Goal: Task Accomplishment & Management: Manage account settings

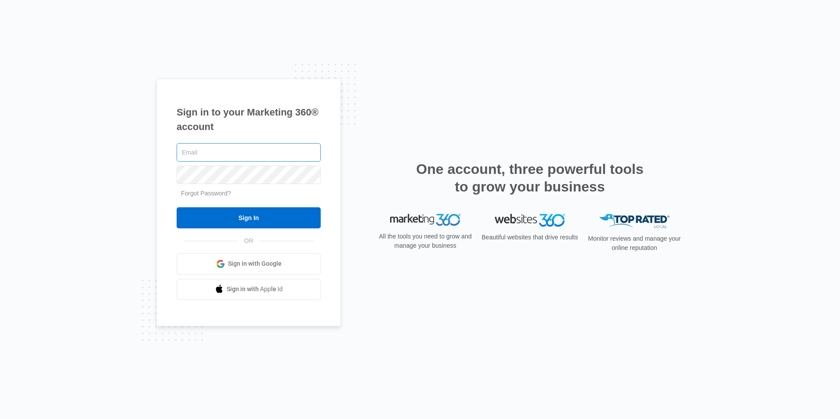
click at [224, 147] on input "text" at bounding box center [249, 152] width 144 height 18
type input "a"
type input "m"
type input "[EMAIL_ADDRESS][DOMAIN_NAME]"
click at [177, 207] on input "Sign In" at bounding box center [249, 217] width 144 height 21
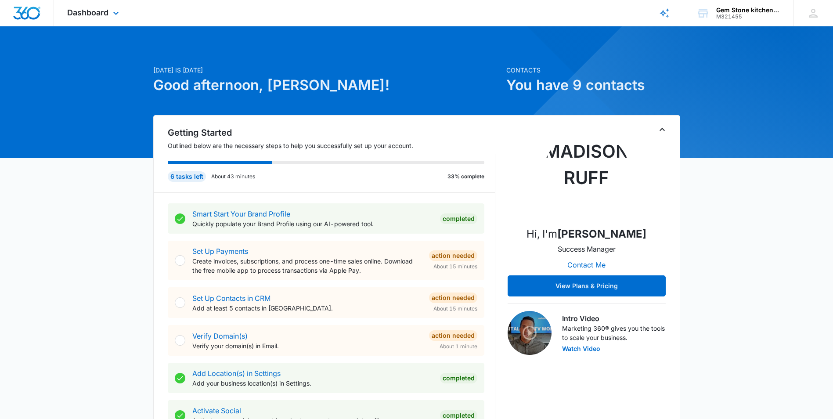
click at [18, 15] on img "Dashboard" at bounding box center [27, 13] width 28 height 13
click at [94, 16] on span "Dashboard" at bounding box center [87, 12] width 41 height 9
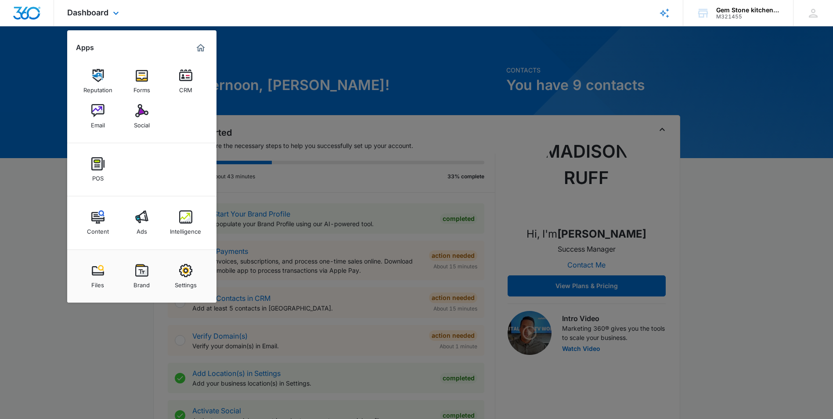
click at [30, 7] on img "Dashboard" at bounding box center [27, 13] width 28 height 13
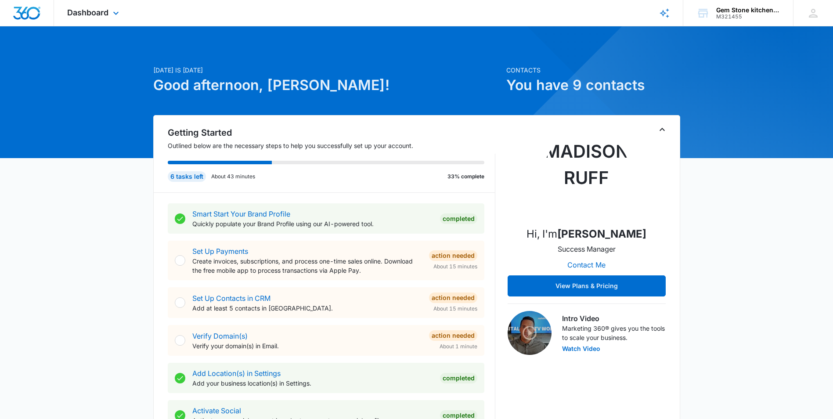
click at [30, 13] on img "Dashboard" at bounding box center [27, 13] width 28 height 13
click at [37, 7] on img "Dashboard" at bounding box center [27, 13] width 28 height 13
click at [68, 13] on span "Dashboard" at bounding box center [87, 12] width 41 height 9
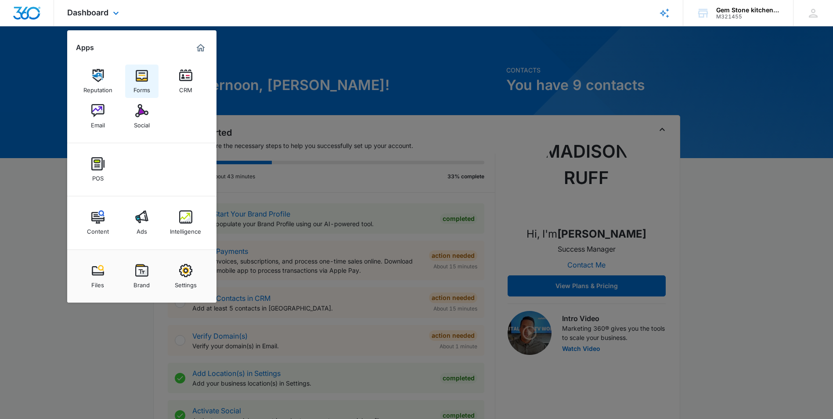
click at [147, 73] on img at bounding box center [141, 75] width 13 height 13
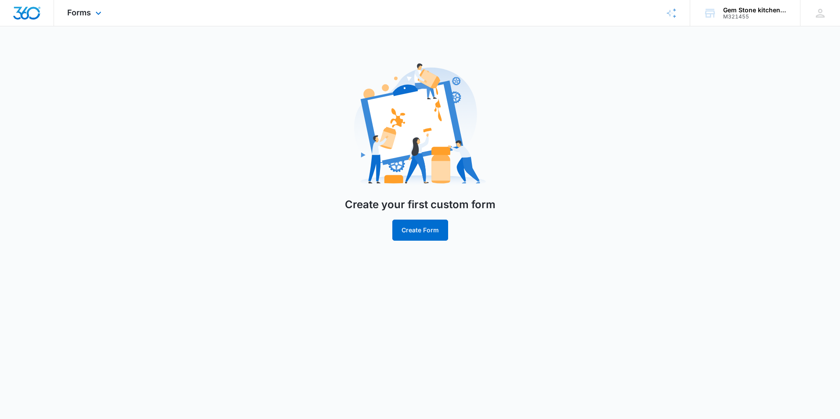
click at [31, 14] on img "Dashboard" at bounding box center [27, 13] width 28 height 13
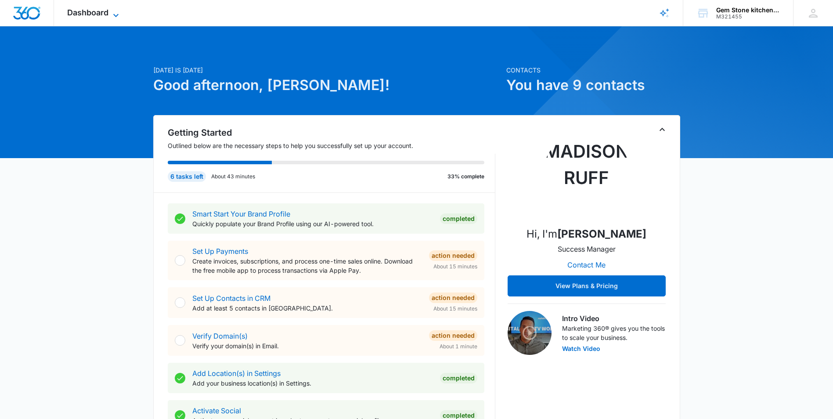
click at [114, 12] on icon at bounding box center [116, 15] width 11 height 11
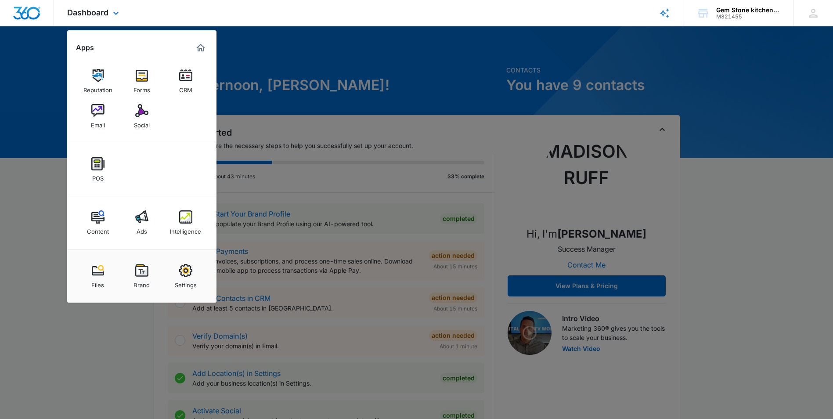
click at [18, 18] on img "Dashboard" at bounding box center [27, 13] width 28 height 13
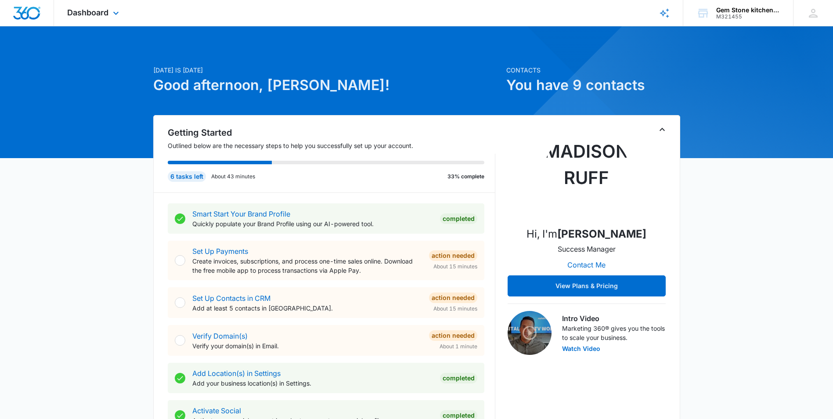
click at [17, 14] on img "Dashboard" at bounding box center [27, 13] width 28 height 13
click at [817, 18] on icon at bounding box center [813, 13] width 13 height 13
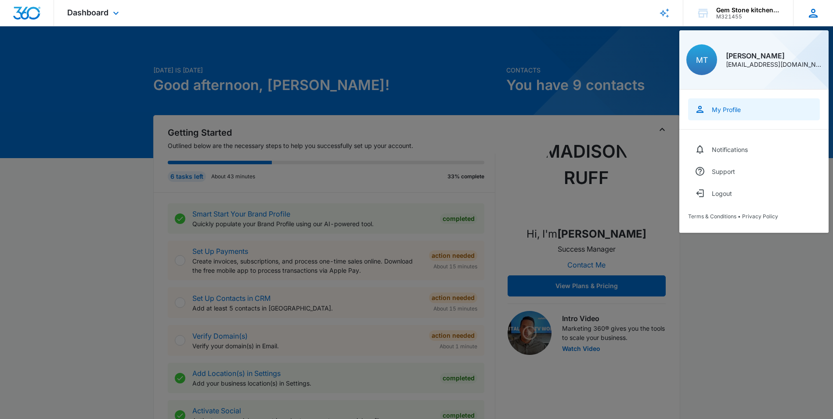
click at [729, 110] on div "My Profile" at bounding box center [726, 109] width 29 height 7
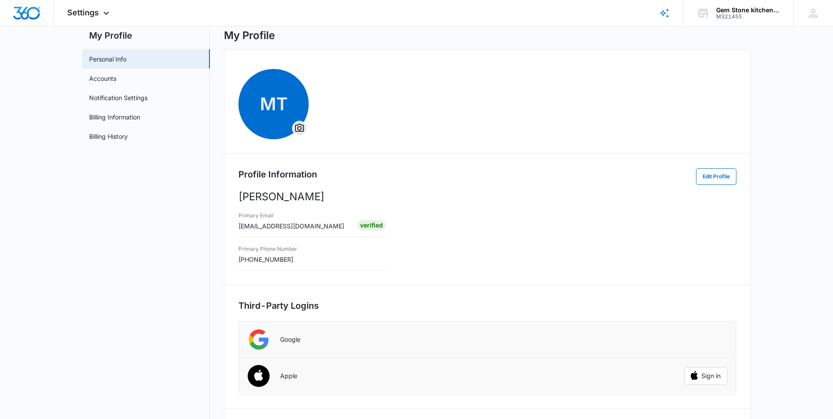
scroll to position [10, 0]
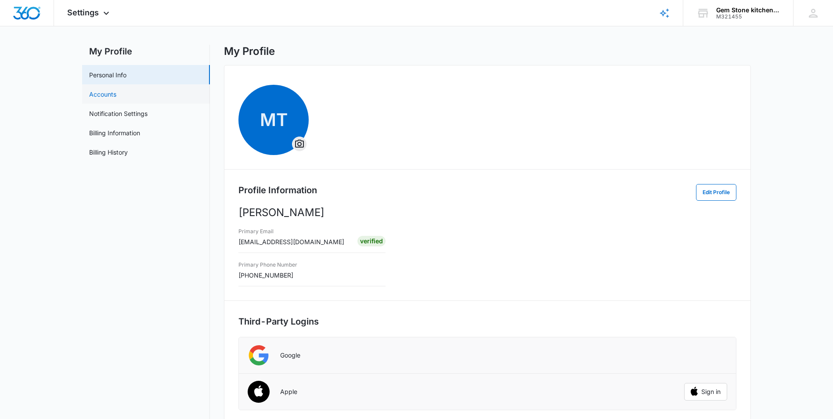
click at [116, 90] on link "Accounts" at bounding box center [102, 94] width 27 height 9
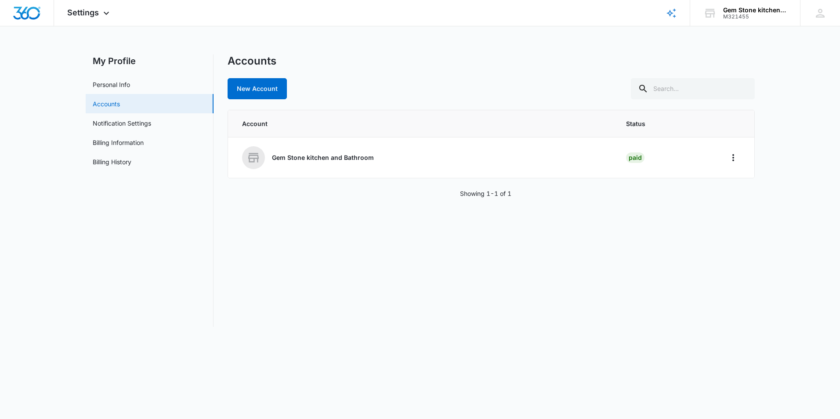
click at [120, 108] on link "Accounts" at bounding box center [106, 103] width 27 height 9
click at [147, 119] on link "Notification Settings" at bounding box center [122, 123] width 58 height 9
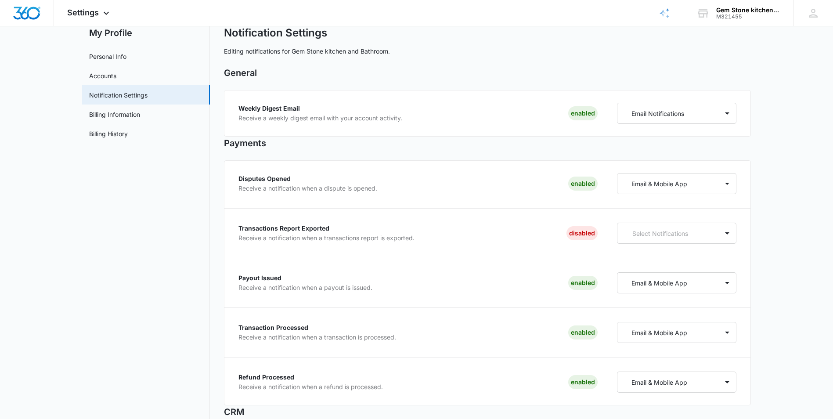
scroll to position [44, 0]
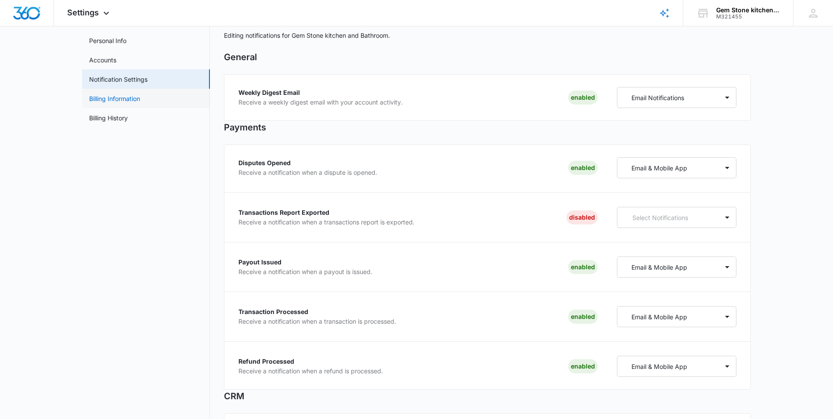
click at [140, 100] on link "Billing Information" at bounding box center [114, 98] width 51 height 9
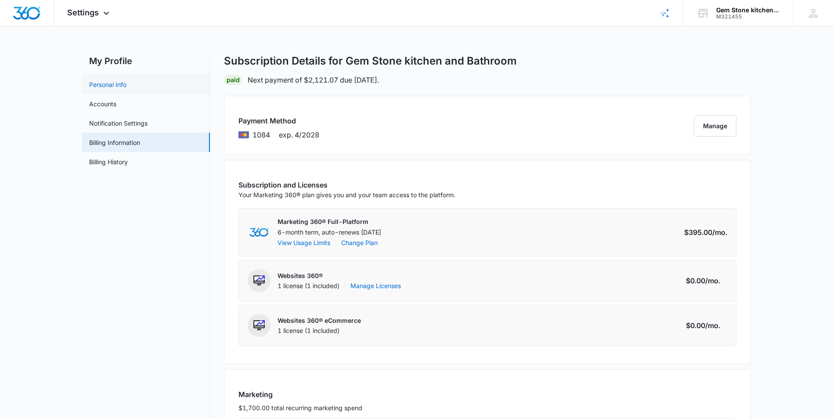
click at [106, 84] on link "Personal Info" at bounding box center [107, 84] width 37 height 9
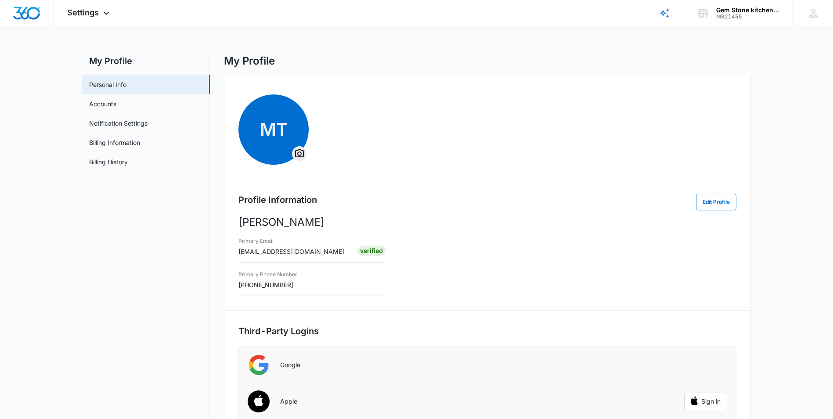
click at [120, 58] on h2 "My Profile" at bounding box center [146, 60] width 128 height 13
click at [106, 9] on div "Settings Apps Reputation Forms CRM Email Social POS Content Ads Intelligence Fi…" at bounding box center [89, 13] width 71 height 26
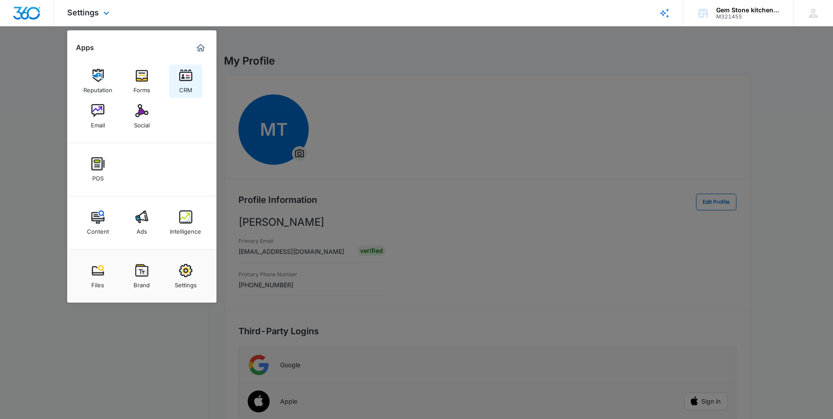
click at [187, 84] on div "CRM" at bounding box center [185, 87] width 13 height 11
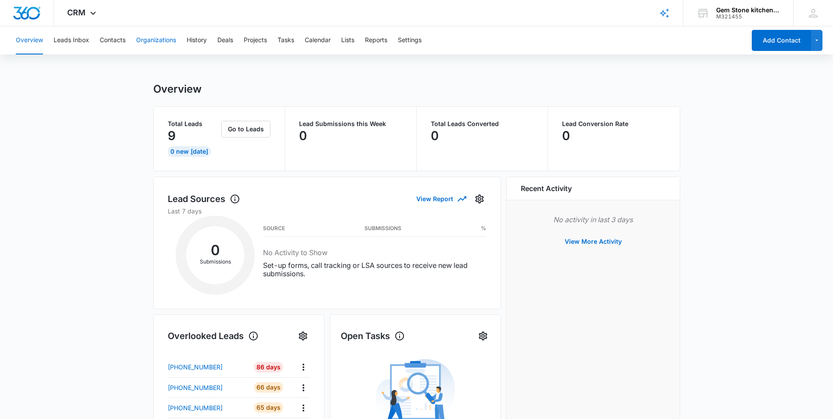
click at [158, 44] on button "Organizations" at bounding box center [156, 40] width 40 height 28
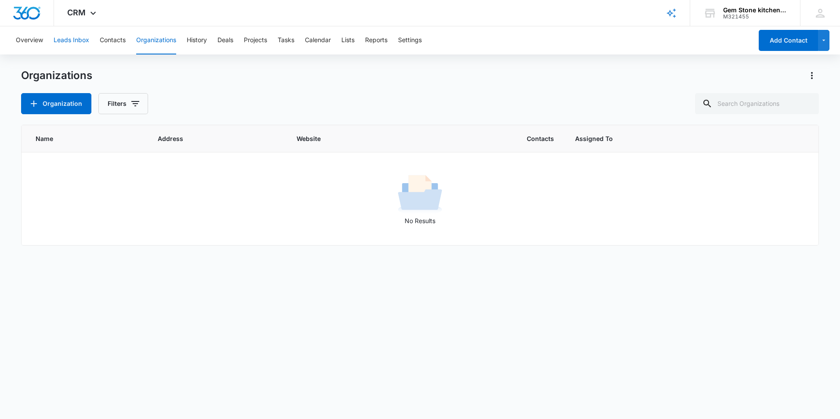
click at [77, 41] on button "Leads Inbox" at bounding box center [72, 40] width 36 height 28
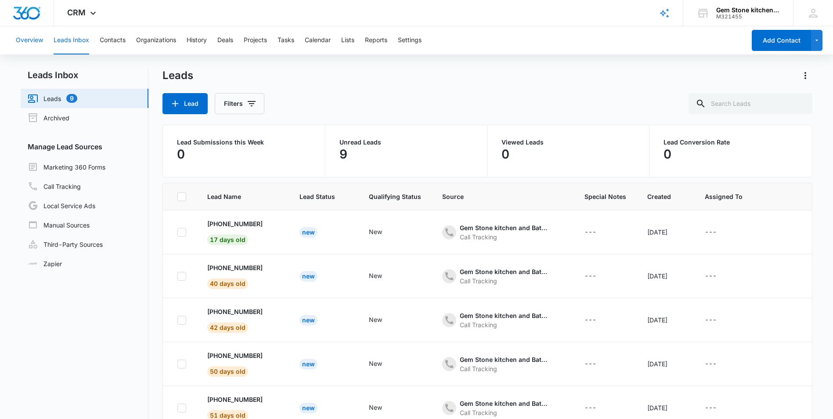
click at [28, 42] on button "Overview" at bounding box center [29, 40] width 27 height 28
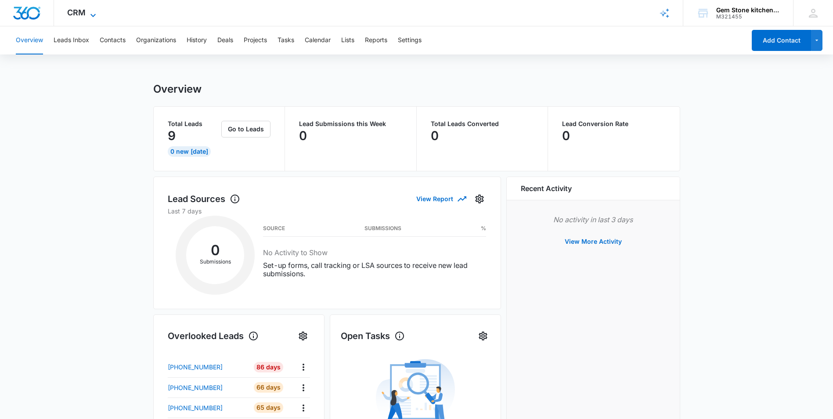
click at [90, 15] on icon at bounding box center [93, 15] width 11 height 11
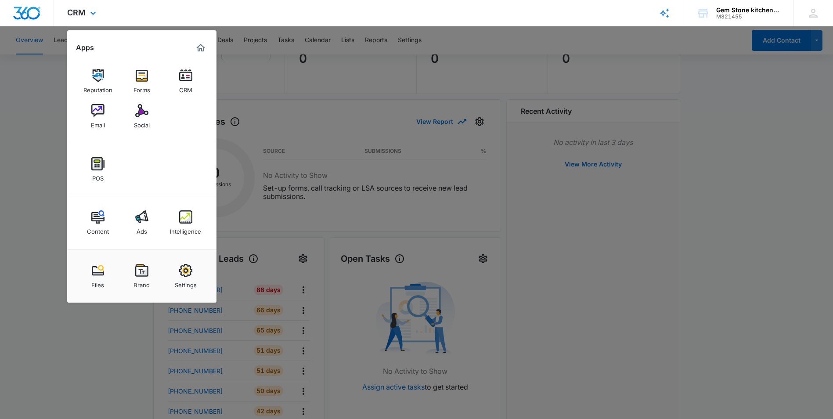
scroll to position [88, 0]
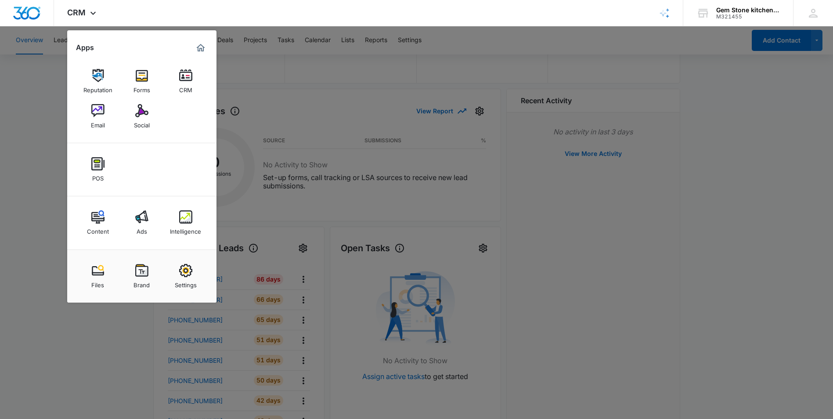
click at [95, 325] on div at bounding box center [416, 209] width 833 height 419
